Goal: Task Accomplishment & Management: Complete application form

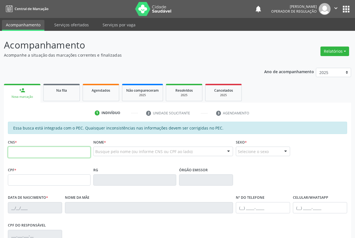
scroll to position [82, 0]
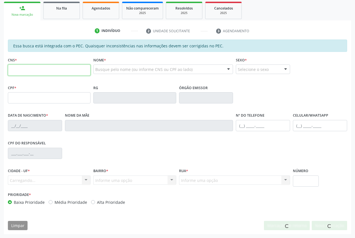
click at [41, 69] on input "text" at bounding box center [49, 70] width 83 height 11
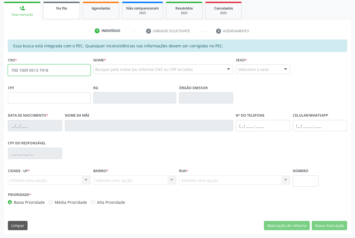
type input "700 1009 0513 7918"
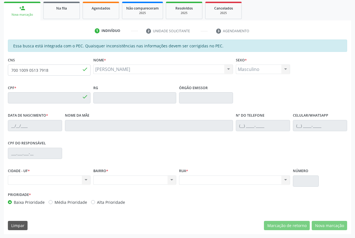
type input "179.959.604-41"
type input "[DATE]"
type input "Caline da Silva Cavalcanti"
type input "(88) 99169-9767"
drag, startPoint x: 51, startPoint y: 69, endPoint x: 11, endPoint y: 68, distance: 39.9
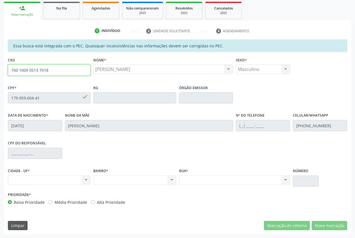
click at [11, 68] on input "700 1009 0513 7918" at bounding box center [49, 70] width 83 height 11
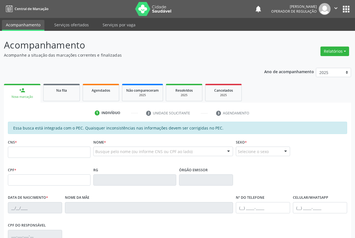
scroll to position [82, 0]
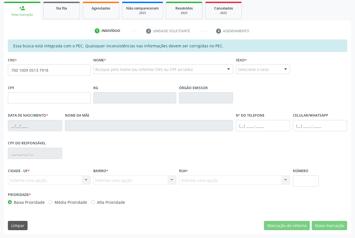
type input "700 1009 0513 7918"
type input "179.959.604-41"
type input "[DATE]"
type input "[PERSON_NAME]"
type input "[PHONE_NUMBER]"
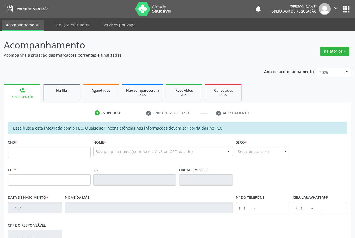
click at [17, 147] on input "text" at bounding box center [49, 152] width 83 height 11
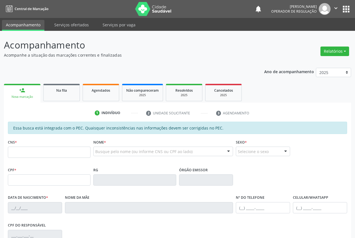
click at [17, 147] on input "text" at bounding box center [49, 152] width 83 height 11
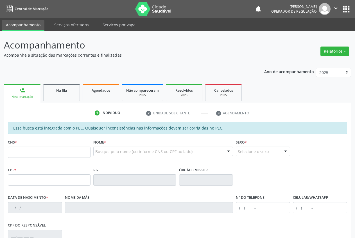
click at [17, 147] on input "text" at bounding box center [49, 152] width 83 height 11
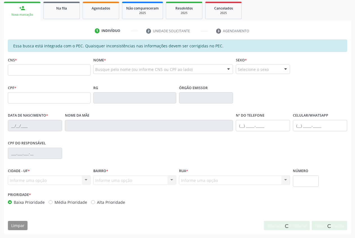
scroll to position [82, 0]
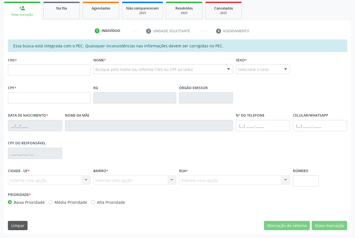
click at [26, 69] on input "text" at bounding box center [49, 70] width 83 height 11
type input "700 1009 0513 7918"
type input "179.959.604-41"
type input "06/01/2022"
type input "Caline da Silva Cavalcanti"
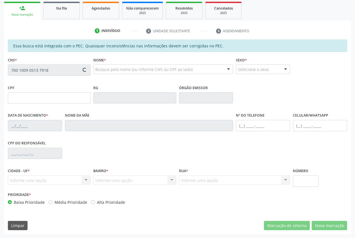
type input "(88) 99169-9767"
type input "709 6036 1464 9973"
type input "985.253.014-34"
type input "[DATE]"
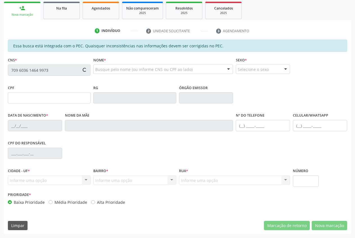
type input "Perpétua [PERSON_NAME]"
type input "[PHONE_NUMBER]"
type input "700 1009 0513 7918"
type input "179.959.604-41"
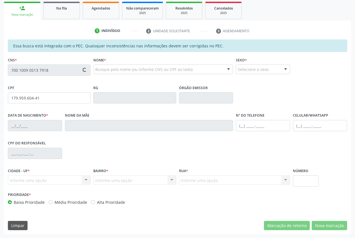
type input "[DATE]"
type input "[PERSON_NAME]"
type input "(87) 99169-9767"
type input "S/N"
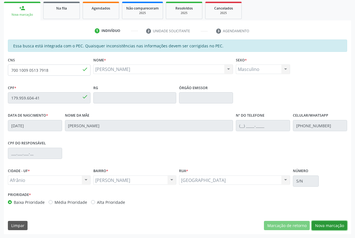
click at [339, 226] on button "Nova marcação" at bounding box center [328, 226] width 35 height 10
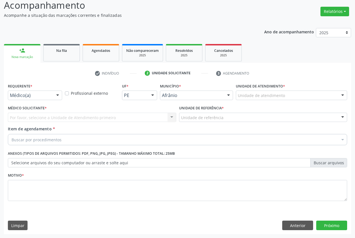
scroll to position [40, 0]
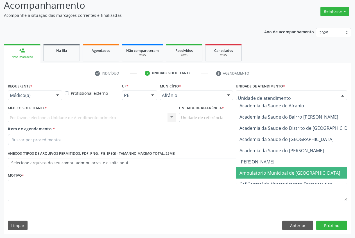
click at [275, 173] on span "Ambulatorio Municipal de [GEOGRAPHIC_DATA]" at bounding box center [289, 173] width 101 height 6
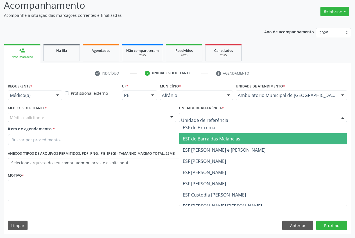
click at [212, 142] on span "ESF de Barra das Melancias" at bounding box center [212, 139] width 58 height 6
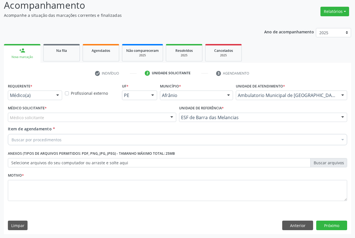
click at [97, 117] on div "Médico solicitante" at bounding box center [92, 118] width 168 height 10
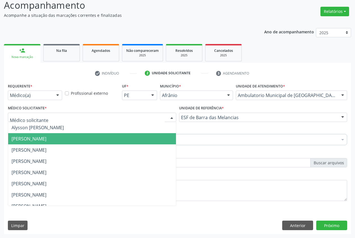
click at [94, 142] on span "[PERSON_NAME]" at bounding box center [92, 138] width 168 height 11
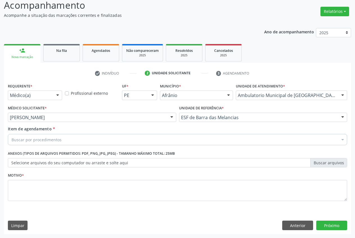
click at [64, 138] on div "Buscar por procedimentos" at bounding box center [177, 139] width 339 height 11
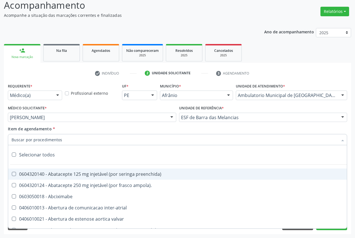
click at [56, 138] on input "Item de agendamento *" at bounding box center [175, 139] width 326 height 11
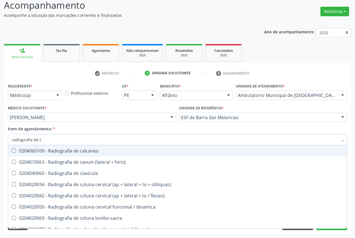
type input "radiografia de ca"
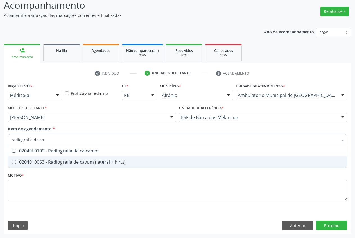
click at [65, 161] on div "0204010063 - Radiografia de cavum (lateral + hirtz)" at bounding box center [178, 162] width 332 height 4
checkbox hirtz\) "true"
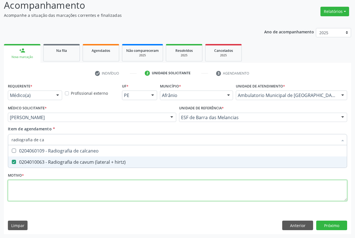
click at [47, 183] on div "Requerente * Médico(a) Médico(a) Enfermeiro(a) Paciente Nenhum resultado encont…" at bounding box center [177, 145] width 339 height 127
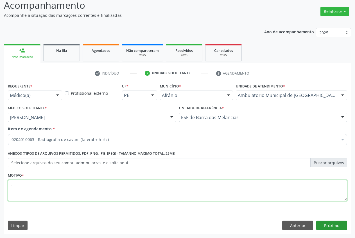
type textarea "."
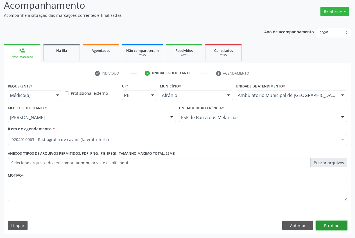
click at [342, 229] on button "Próximo" at bounding box center [331, 226] width 31 height 10
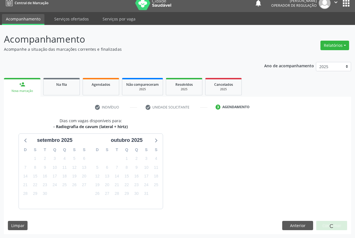
scroll to position [22, 0]
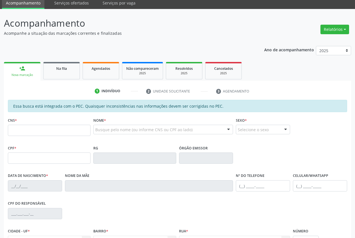
scroll to position [22, 0]
type input "709 6036 1464 9973"
type input "985.253.014-34"
type input "[DATE]"
type input "Perpétua [PERSON_NAME]"
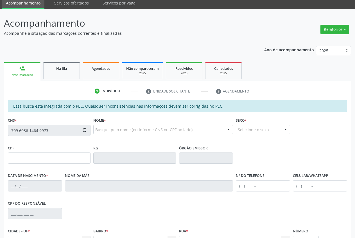
type input "[PHONE_NUMBER]"
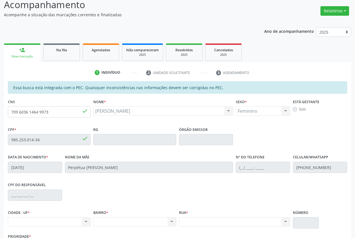
scroll to position [82, 0]
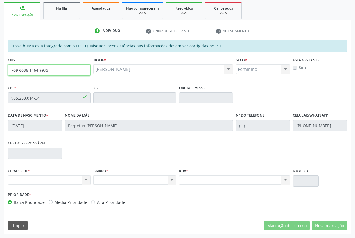
drag, startPoint x: 53, startPoint y: 71, endPoint x: 7, endPoint y: 73, distance: 46.4
click at [6, 73] on div "Essa busca está integrada com o PEC. Quaisquer inconsistências nas informações …" at bounding box center [177, 137] width 347 height 195
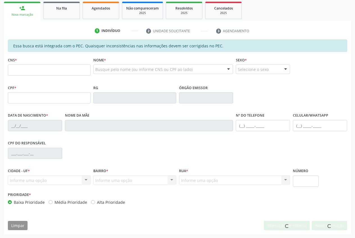
scroll to position [82, 0]
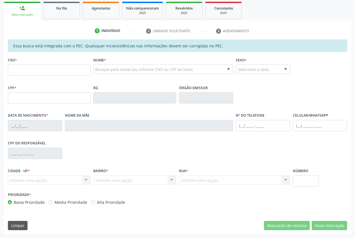
click at [19, 70] on input "text" at bounding box center [49, 70] width 83 height 11
type input "709 6036 1464 9973"
type input "985.253.014-34"
type input "[DATE]"
type input "Perpétua [PERSON_NAME]"
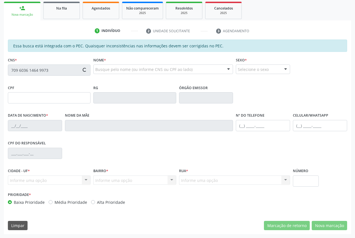
type input "[PHONE_NUMBER]"
type input "S/N"
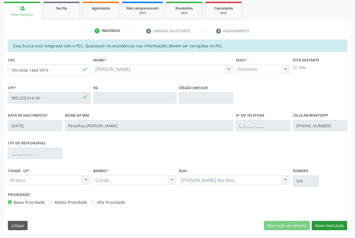
drag, startPoint x: 336, startPoint y: 231, endPoint x: 338, endPoint y: 226, distance: 4.9
click at [336, 229] on div "Essa busca está integrada com o PEC. Quaisquer inconsistências nas informações …" at bounding box center [177, 137] width 347 height 195
click at [338, 226] on button "Nova marcação" at bounding box center [328, 226] width 35 height 10
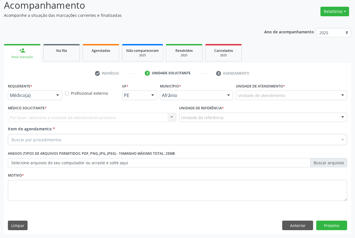
scroll to position [40, 0]
drag, startPoint x: 257, startPoint y: 101, endPoint x: 256, endPoint y: 95, distance: 6.0
click at [257, 98] on div "Unidade de atendimento * Unidade de atendimento Academia da Saude de Afranio Ac…" at bounding box center [291, 93] width 114 height 22
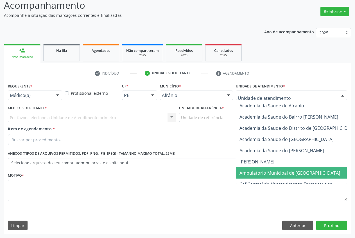
click at [279, 170] on span "Ambulatorio Municipal de [GEOGRAPHIC_DATA]" at bounding box center [289, 173] width 101 height 6
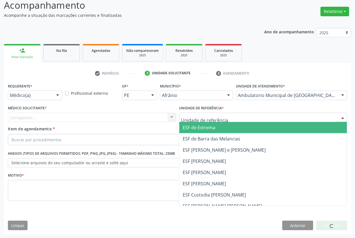
click at [213, 114] on div at bounding box center [263, 118] width 168 height 10
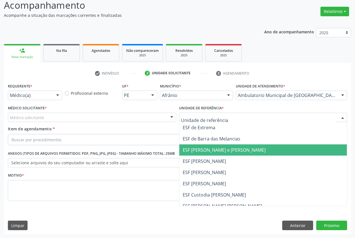
click at [222, 146] on span "ESF [PERSON_NAME] e [PERSON_NAME]" at bounding box center [263, 150] width 168 height 11
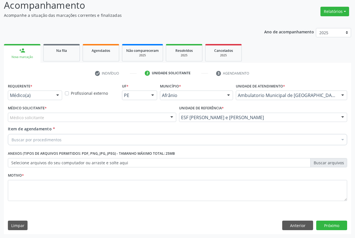
click at [144, 118] on div "Médico solicitante" at bounding box center [92, 118] width 168 height 10
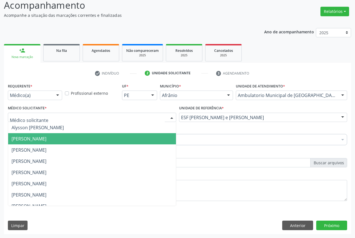
drag, startPoint x: 129, startPoint y: 140, endPoint x: 125, endPoint y: 143, distance: 4.9
click at [129, 141] on span "[PERSON_NAME]" at bounding box center [92, 138] width 168 height 11
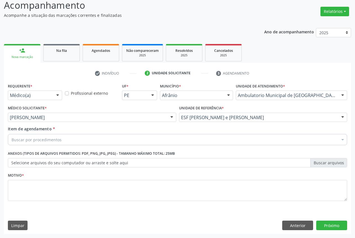
click at [82, 141] on div "Buscar por procedimentos" at bounding box center [177, 139] width 339 height 11
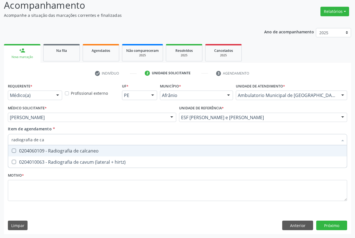
type input "radiografia de cal"
click at [55, 153] on div "0204060109 - Radiografia de calcaneo" at bounding box center [178, 151] width 332 height 4
checkbox calcaneo "true"
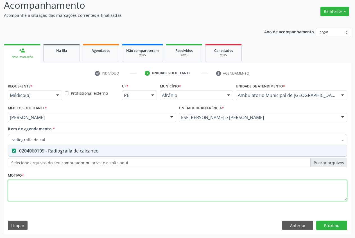
click at [65, 192] on div "Requerente * Médico(a) Médico(a) Enfermeiro(a) Paciente Nenhum resultado encont…" at bounding box center [177, 145] width 339 height 127
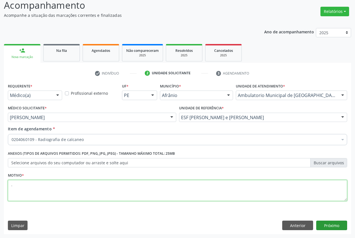
type textarea "."
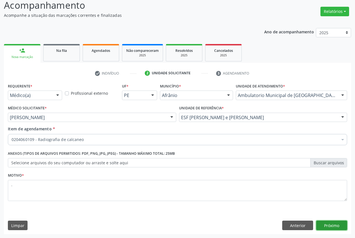
click at [327, 222] on button "Próximo" at bounding box center [331, 226] width 31 height 10
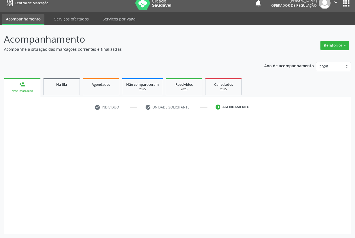
scroll to position [6, 0]
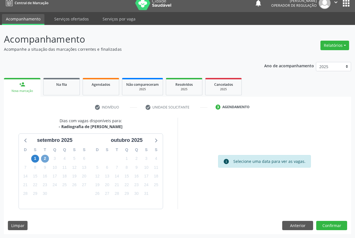
click at [48, 160] on span "2" at bounding box center [45, 159] width 8 height 8
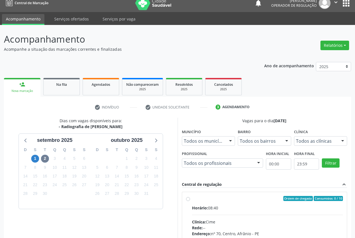
click at [204, 204] on label "Ordem de chegada Consumidos: 0 / 10 Horário: 08:40 Clínica: Cime Rede: -- Ender…" at bounding box center [267, 239] width 151 height 86
click at [190, 201] on input "Ordem de chegada Consumidos: 0 / 10 Horário: 08:40 Clínica: Cime Rede: -- Ender…" at bounding box center [188, 198] width 4 height 5
radio input "true"
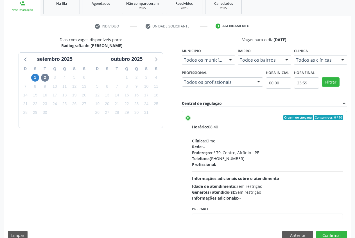
scroll to position [97, 0]
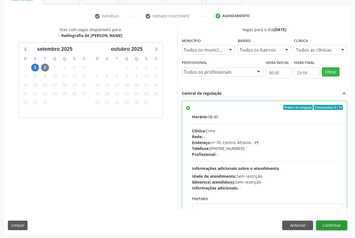
click at [336, 224] on button "Confirmar" at bounding box center [331, 226] width 31 height 10
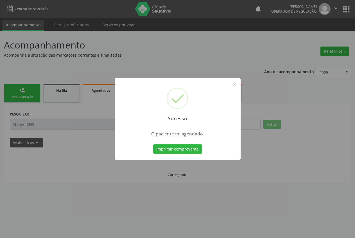
scroll to position [0, 0]
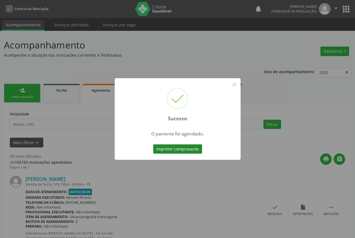
click at [174, 149] on button "Imprimir comprovante" at bounding box center [177, 150] width 49 height 10
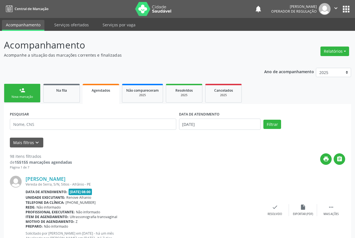
click at [21, 97] on div "Nova marcação" at bounding box center [22, 97] width 28 height 4
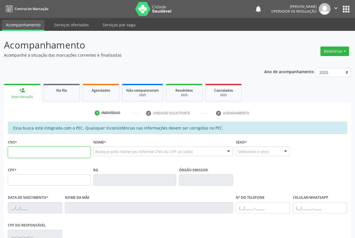
click at [19, 149] on input "text" at bounding box center [49, 152] width 83 height 11
click at [55, 154] on input "text" at bounding box center [49, 152] width 83 height 11
type input "708 0013 1211 8121"
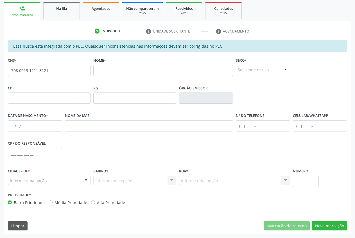
scroll to position [82, 0]
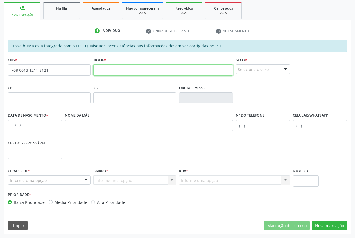
click at [106, 72] on input "text" at bounding box center [163, 70] width 140 height 11
type input "c"
type input "CASSIO RYAN VIEIRA RODRIGUES"
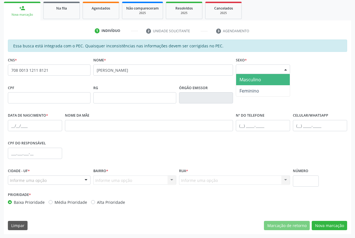
click at [269, 65] on div "Selecione o sexo" at bounding box center [263, 70] width 54 height 10
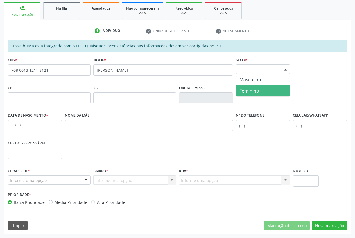
click at [266, 90] on span "Feminino" at bounding box center [263, 90] width 54 height 11
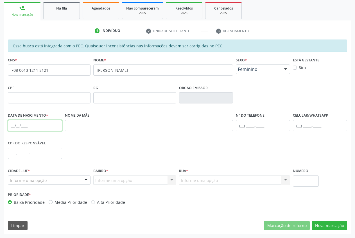
drag, startPoint x: 16, startPoint y: 125, endPoint x: 24, endPoint y: 127, distance: 7.5
click at [16, 126] on input "text" at bounding box center [35, 125] width 54 height 11
type input "09/08/2013"
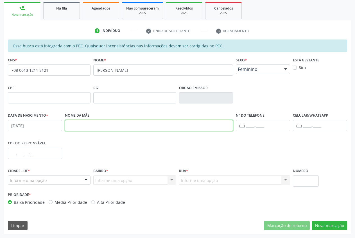
click at [124, 128] on input "text" at bounding box center [149, 125] width 168 height 11
type input "FABIANA SANTOS VIEIRA"
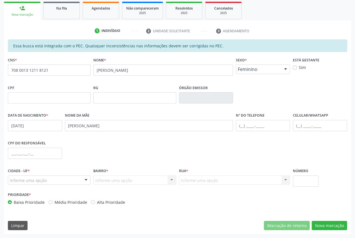
click at [265, 71] on span "Feminino" at bounding box center [258, 70] width 41 height 6
click at [274, 84] on span "Masculino" at bounding box center [263, 79] width 54 height 11
drag, startPoint x: 300, startPoint y: 126, endPoint x: 304, endPoint y: 124, distance: 3.7
click at [301, 126] on input "text" at bounding box center [320, 125] width 54 height 11
type input "(87) 98127-6711"
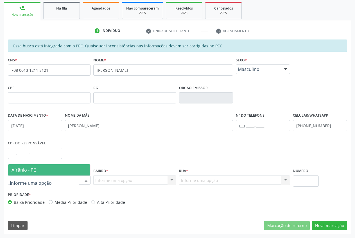
drag, startPoint x: 83, startPoint y: 180, endPoint x: 78, endPoint y: 181, distance: 4.9
click at [82, 180] on div at bounding box center [86, 181] width 8 height 10
drag, startPoint x: 59, startPoint y: 170, endPoint x: 86, endPoint y: 176, distance: 27.9
click at [63, 170] on span "Afrânio - PE" at bounding box center [49, 170] width 82 height 11
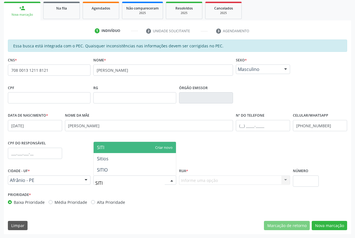
type input "SITIO"
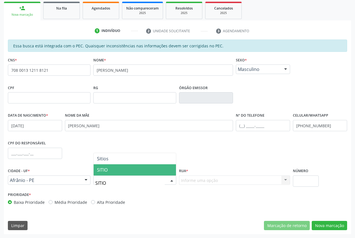
drag, startPoint x: 120, startPoint y: 171, endPoint x: 179, endPoint y: 177, distance: 59.8
click at [121, 171] on span "SITIO" at bounding box center [135, 170] width 82 height 11
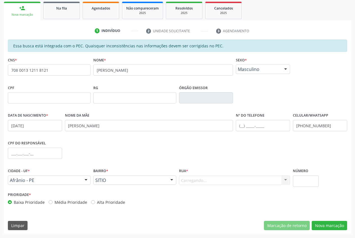
click at [194, 182] on div "Carregando... Nenhum resultado encontrado para: " " Nenhuma opção encontrada. D…" at bounding box center [234, 181] width 111 height 10
click at [196, 180] on div "Carregando... Nenhum resultado encontrado para: " " Nenhuma opção encontrada. D…" at bounding box center [234, 181] width 111 height 10
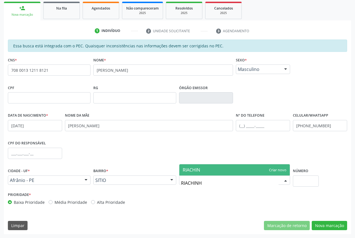
type input "RIACHINHO"
click at [275, 173] on span "RIACHINHO" at bounding box center [234, 170] width 111 height 11
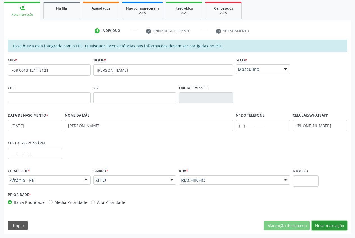
click at [332, 225] on button "Nova marcação" at bounding box center [328, 226] width 35 height 10
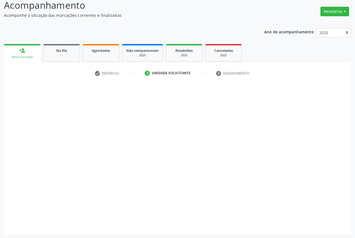
scroll to position [40, 0]
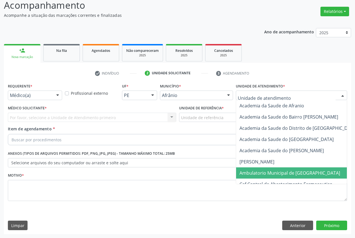
click at [271, 170] on span "Ambulatorio Municipal de [GEOGRAPHIC_DATA]" at bounding box center [289, 173] width 101 height 6
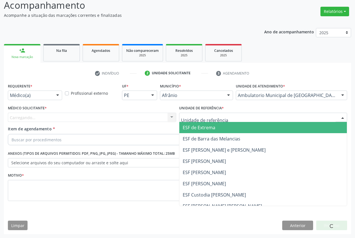
click at [222, 117] on div at bounding box center [263, 118] width 168 height 10
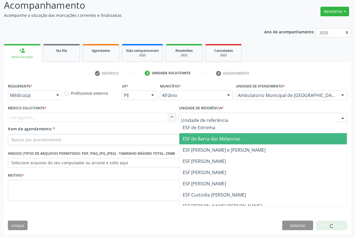
drag, startPoint x: 224, startPoint y: 141, endPoint x: 153, endPoint y: 132, distance: 70.8
click at [224, 141] on span "ESF de Barra das Melancias" at bounding box center [212, 139] width 58 height 6
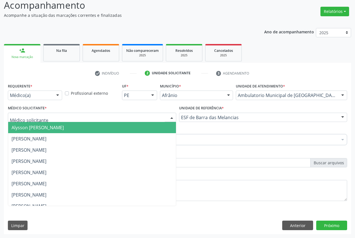
drag, startPoint x: 105, startPoint y: 119, endPoint x: 104, endPoint y: 122, distance: 3.4
click at [105, 119] on div at bounding box center [92, 118] width 168 height 10
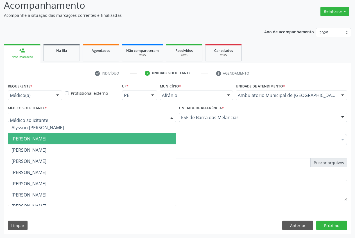
click at [99, 139] on span "[PERSON_NAME]" at bounding box center [92, 138] width 168 height 11
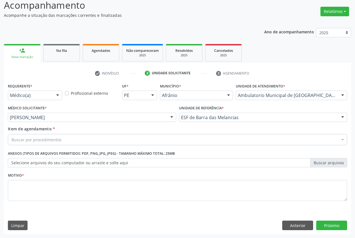
click at [78, 140] on div "Buscar por procedimentos" at bounding box center [177, 139] width 339 height 11
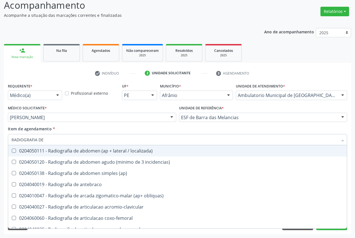
type input "RADIOGRAFIA DE B"
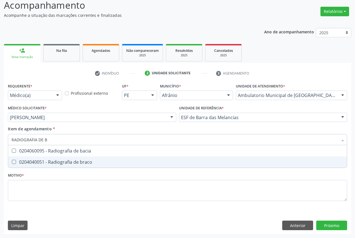
click at [61, 162] on div "0204040051 - Radiografia de braco" at bounding box center [178, 162] width 332 height 4
checkbox braco "true"
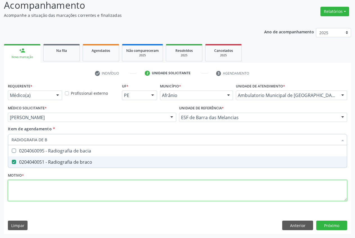
click at [60, 186] on div "Requerente * Médico(a) Médico(a) Enfermeiro(a) Paciente Nenhum resultado encont…" at bounding box center [177, 145] width 339 height 127
click at [57, 168] on span "0204040051 - Radiografia de braco" at bounding box center [177, 162] width 338 height 11
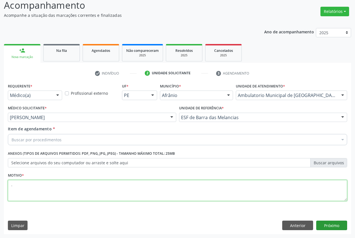
type textarea "."
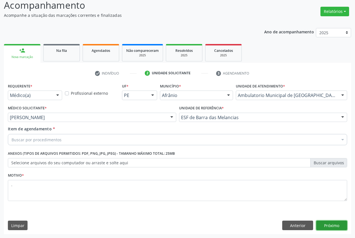
click at [340, 226] on button "Próximo" at bounding box center [331, 226] width 31 height 10
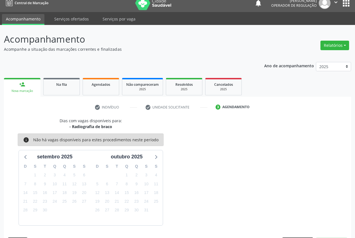
scroll to position [22, 0]
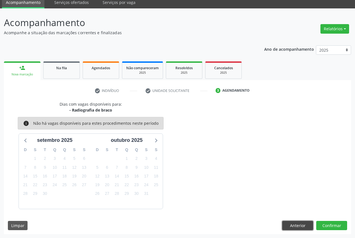
click at [297, 222] on button "Anterior" at bounding box center [297, 226] width 31 height 10
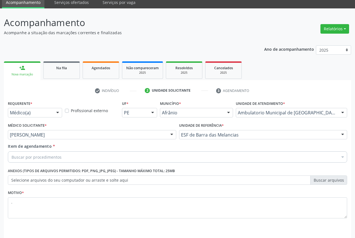
scroll to position [40, 0]
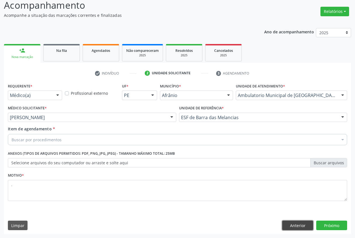
click at [302, 230] on button "Anterior" at bounding box center [297, 226] width 31 height 10
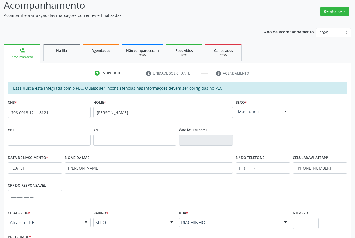
click at [23, 52] on div "person_add" at bounding box center [22, 50] width 6 height 6
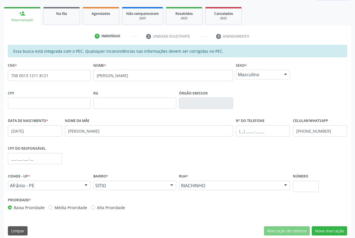
scroll to position [82, 0]
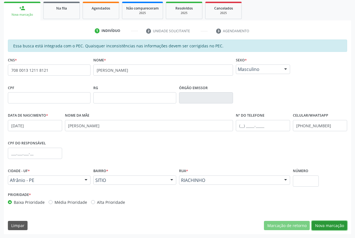
click at [333, 229] on button "Nova marcação" at bounding box center [328, 226] width 35 height 10
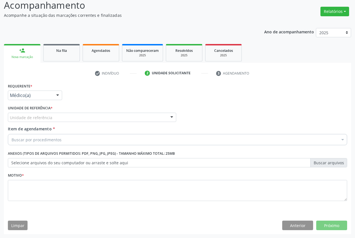
scroll to position [0, 0]
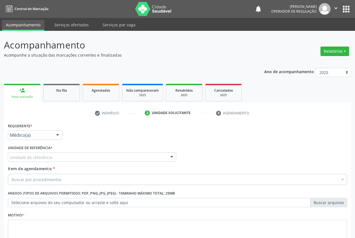
drag, startPoint x: 354, startPoint y: 131, endPoint x: 357, endPoint y: 151, distance: 19.6
click at [354, 151] on html "Central de Marcação notifications Ana Carla Pereira de Albuquerque Operador de …" at bounding box center [177, 119] width 355 height 238
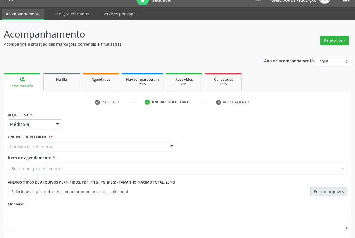
drag, startPoint x: 270, startPoint y: 130, endPoint x: 246, endPoint y: 135, distance: 24.3
click at [269, 130] on div "Requerente * Médico(a) Médico(a) Enfermeiro(a) Paciente Nenhum resultado encont…" at bounding box center [177, 122] width 342 height 22
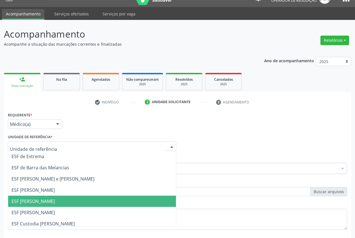
click at [63, 201] on span "ESF [PERSON_NAME]" at bounding box center [92, 201] width 168 height 11
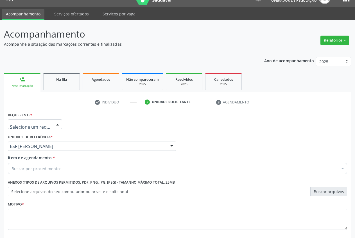
click at [42, 121] on div at bounding box center [35, 125] width 54 height 10
drag, startPoint x: 93, startPoint y: 122, endPoint x: 70, endPoint y: 149, distance: 35.1
click at [93, 122] on div "Requerente * Médico(a) Médico(a) Enfermeiro(a) Paciente Nenhum resultado encont…" at bounding box center [177, 122] width 342 height 22
click at [54, 173] on div "Buscar por procedimentos" at bounding box center [177, 168] width 339 height 11
click at [12, 170] on input "Item de agendamento *" at bounding box center [12, 168] width 0 height 11
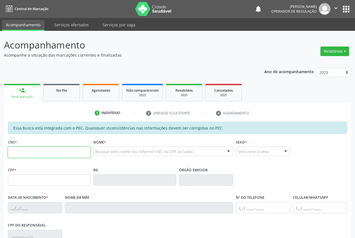
scroll to position [82, 0]
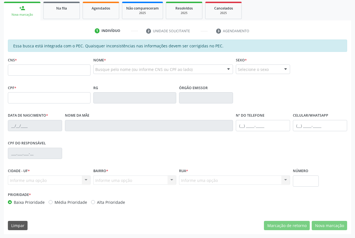
drag, startPoint x: 86, startPoint y: 34, endPoint x: 256, endPoint y: 212, distance: 246.3
click at [248, 156] on html "Central de Marcação notifications [PERSON_NAME] Operador de regulação  Configu…" at bounding box center [177, 37] width 355 height 238
click at [300, 82] on div "CNS * Nome * Busque pelo nome (ou informe CNS ou CPF ao lado) Nenhum resultado …" at bounding box center [177, 70] width 342 height 28
click at [29, 11] on link "person_add Nova marcação" at bounding box center [22, 11] width 37 height 19
click at [25, 69] on input "text" at bounding box center [49, 70] width 83 height 11
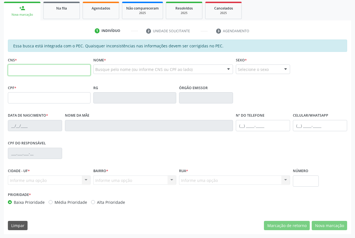
paste input "709 6036 1464 9973"
type input "709 6036 1464 9973"
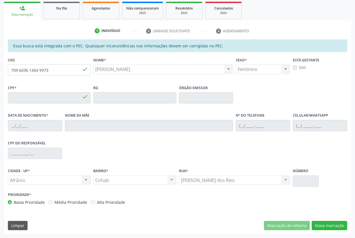
type input "985.253.014-34"
type input "[DATE]"
type input "Perpétua [PERSON_NAME]"
type input "[PHONE_NUMBER]"
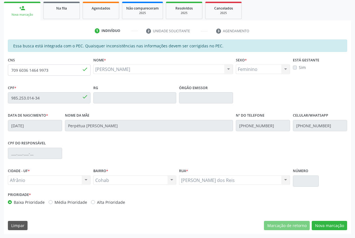
type input "S/N"
click at [327, 224] on button "Nova marcação" at bounding box center [328, 226] width 35 height 10
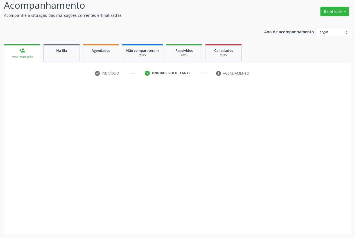
scroll to position [40, 0]
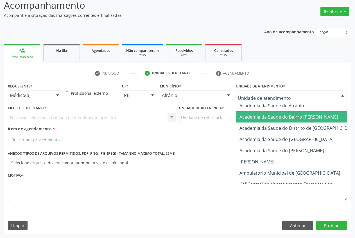
click at [263, 115] on span "Academia da Saude do Bairro [PERSON_NAME]" at bounding box center [288, 117] width 99 height 6
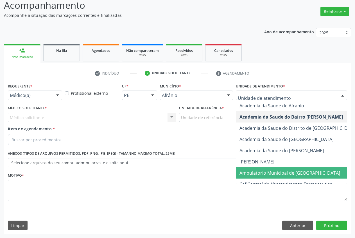
click at [277, 176] on span "Ambulatorio Municipal de [GEOGRAPHIC_DATA]" at bounding box center [289, 173] width 101 height 6
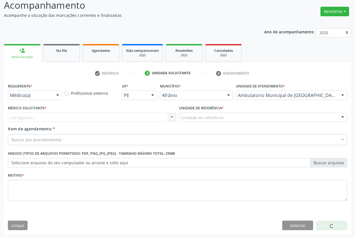
click at [225, 123] on div "Unidade de referência * Unidade de referência ESF de Extrema ESF de Barra das M…" at bounding box center [262, 115] width 171 height 22
click at [226, 118] on div at bounding box center [263, 118] width 168 height 10
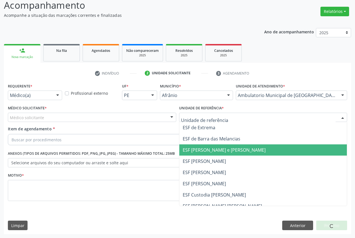
click at [218, 145] on span "ESF [PERSON_NAME] e [PERSON_NAME]" at bounding box center [263, 150] width 168 height 11
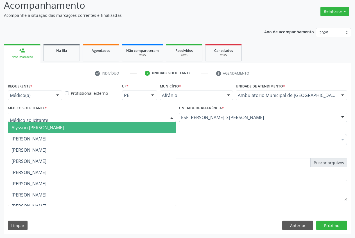
click at [148, 118] on div at bounding box center [92, 118] width 168 height 10
click at [132, 131] on span "Alysson [PERSON_NAME]" at bounding box center [92, 127] width 168 height 11
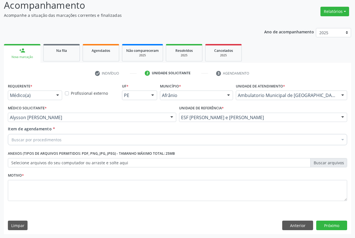
click at [106, 141] on div "Buscar por procedimentos" at bounding box center [177, 139] width 339 height 11
click at [12, 140] on input "Item de agendamento *" at bounding box center [12, 139] width 0 height 11
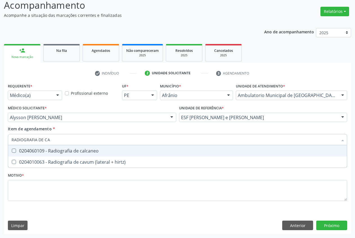
type input "RADIOGRAFIA DE [PERSON_NAME]"
drag, startPoint x: 85, startPoint y: 152, endPoint x: 78, endPoint y: 160, distance: 10.1
click at [85, 152] on div "0204060109 - Radiografia de calcaneo" at bounding box center [178, 151] width 332 height 4
checkbox calcaneo "true"
click at [63, 179] on div "Requerente * Médico(a) Médico(a) Enfermeiro(a) Paciente Nenhum resultado encont…" at bounding box center [177, 145] width 339 height 127
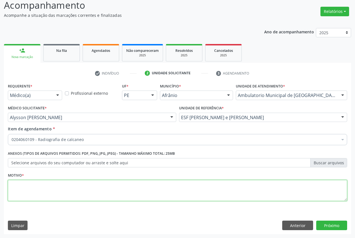
click at [20, 187] on textarea at bounding box center [177, 190] width 339 height 21
type textarea "."
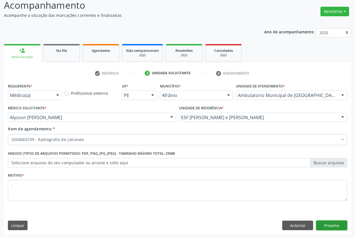
click at [316, 224] on button "Próximo" at bounding box center [331, 226] width 31 height 10
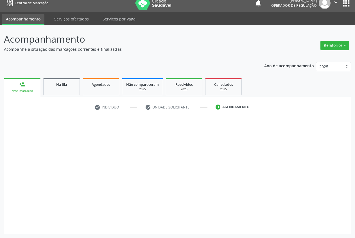
scroll to position [6, 0]
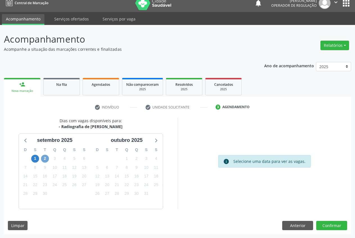
click at [45, 159] on span "2" at bounding box center [45, 159] width 8 height 8
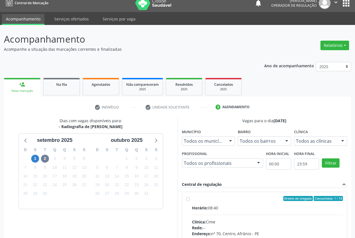
click at [226, 206] on div "Horário: 08:40" at bounding box center [267, 208] width 151 height 6
click at [190, 201] on input "Ordem de chegada Consumidos: 1 / 10 Horário: 08:40 Clínica: Cime Rede: -- Ender…" at bounding box center [188, 198] width 4 height 5
radio input "true"
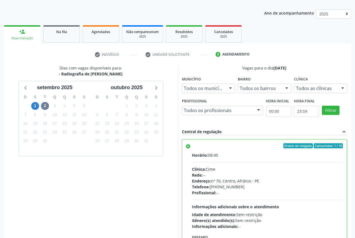
scroll to position [97, 0]
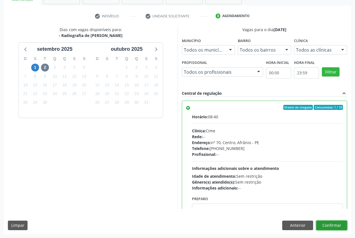
click at [331, 225] on button "Confirmar" at bounding box center [331, 226] width 31 height 10
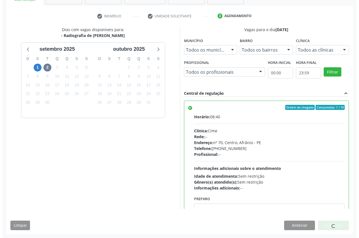
scroll to position [0, 0]
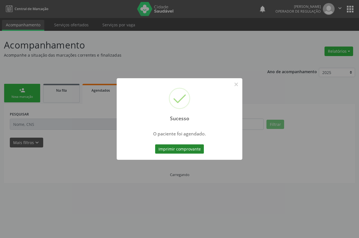
click at [188, 148] on button "Imprimir comprovante" at bounding box center [179, 150] width 49 height 10
